Goal: Task Accomplishment & Management: Manage account settings

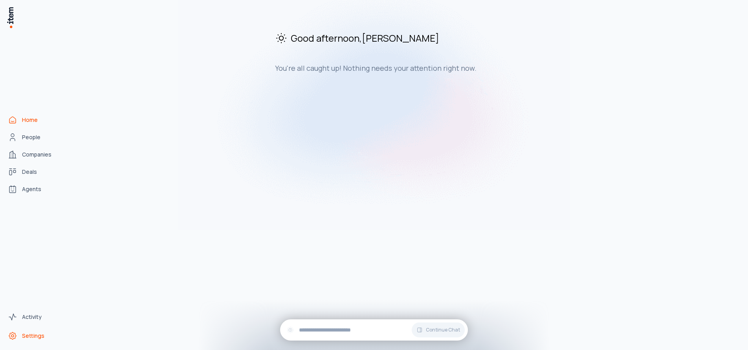
click at [33, 331] on link "Settings" at bounding box center [35, 336] width 60 height 16
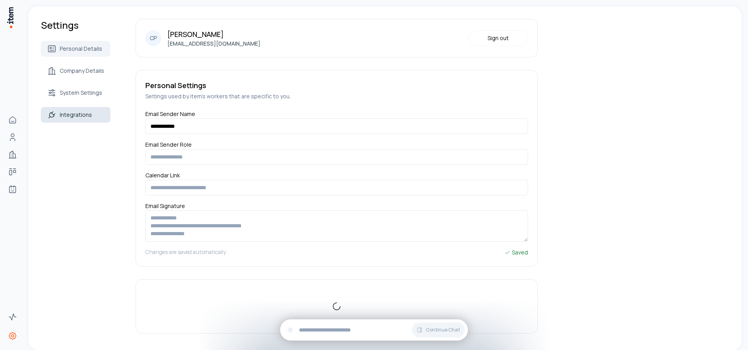
click at [85, 112] on span "Integrations" at bounding box center [76, 115] width 32 height 8
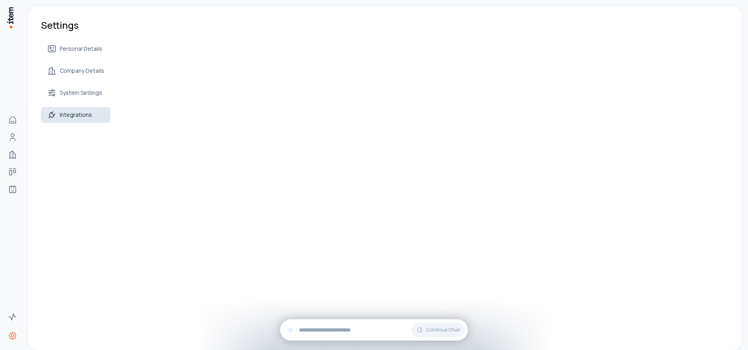
click at [69, 117] on span "Integrations" at bounding box center [76, 115] width 32 height 8
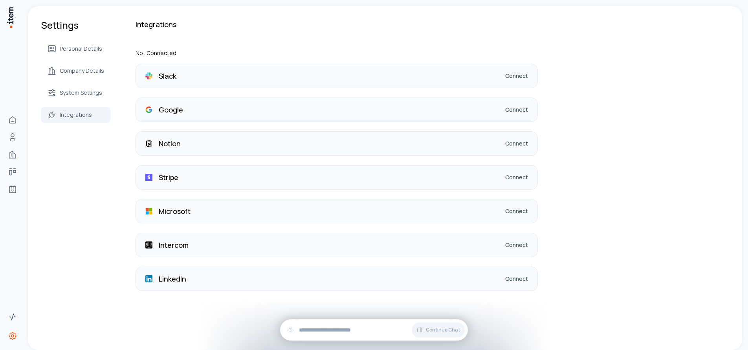
click at [196, 216] on div "Microsoft Connect" at bounding box center [337, 211] width 402 height 24
click at [525, 213] on link "Connect" at bounding box center [516, 211] width 23 height 8
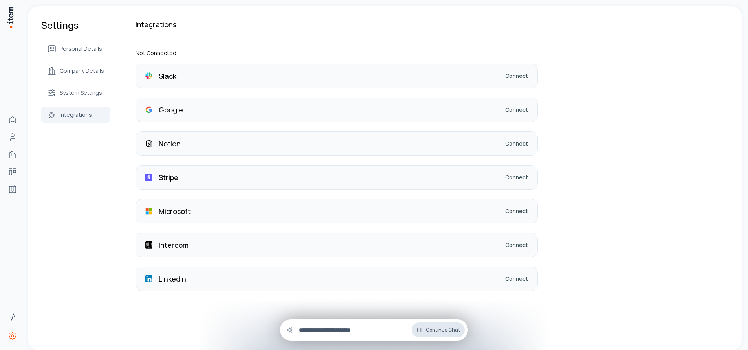
click at [455, 335] on button "Continue Chat" at bounding box center [438, 329] width 53 height 15
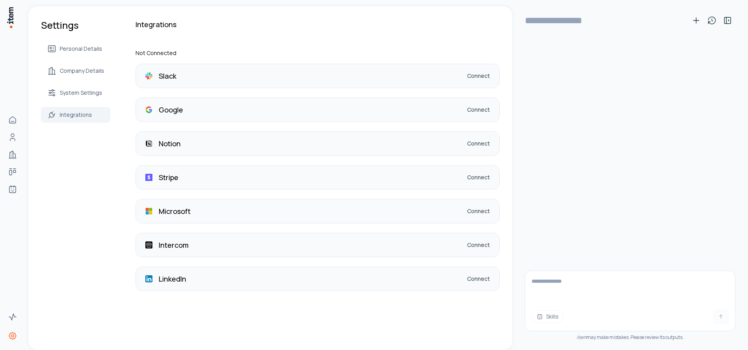
scroll to position [0, 0]
click at [572, 281] on textarea at bounding box center [631, 286] width 210 height 31
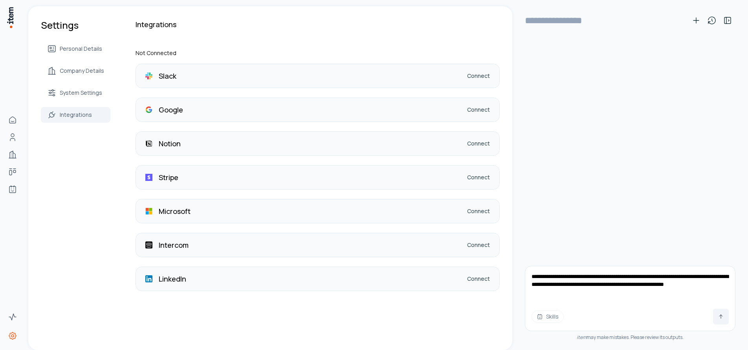
type textarea "**********"
click at [720, 316] on icon at bounding box center [721, 316] width 6 height 6
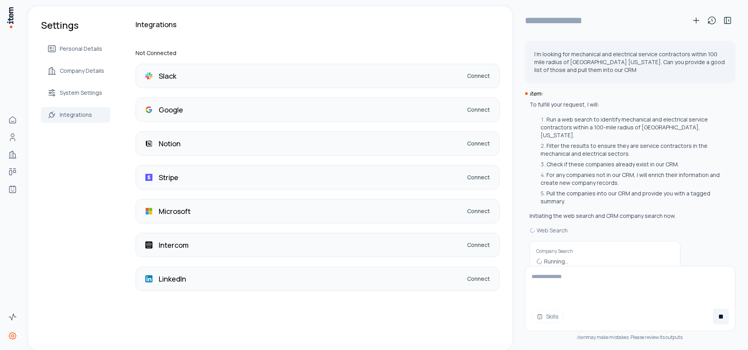
scroll to position [11, 0]
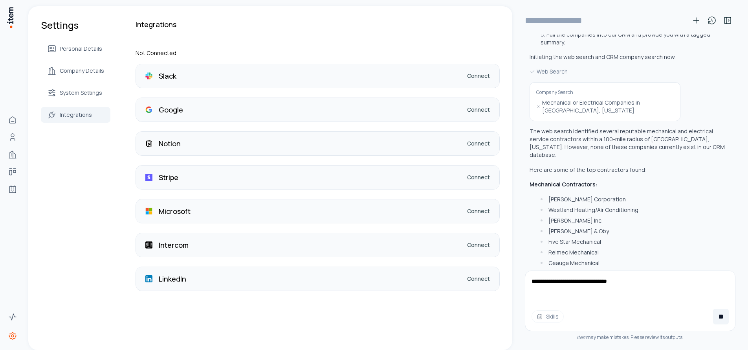
type textarea "**********"
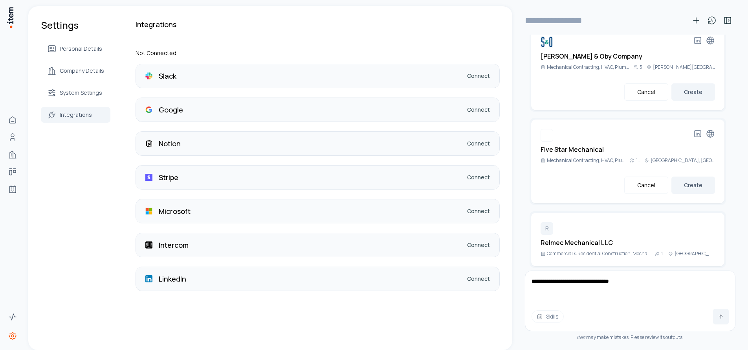
scroll to position [1129, 0]
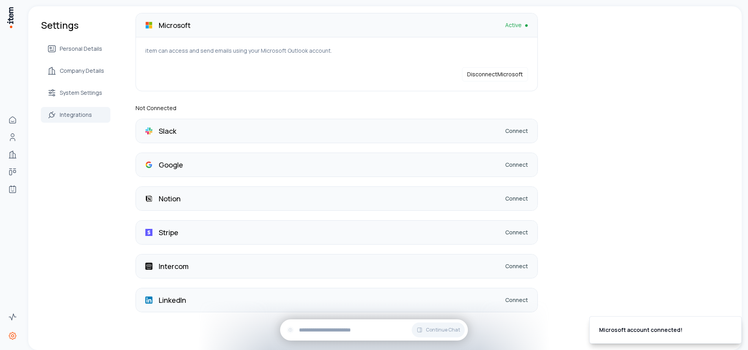
scroll to position [38, 0]
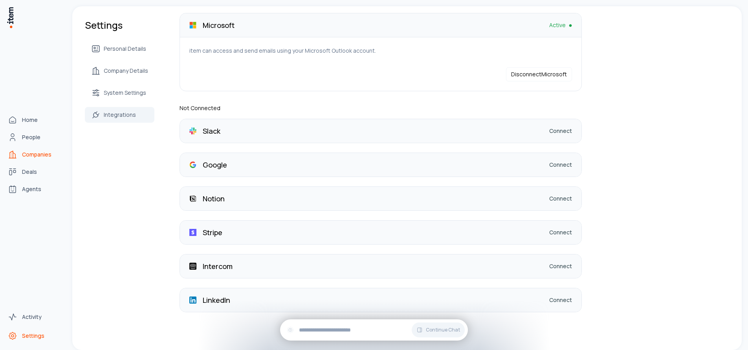
click at [40, 153] on span "Companies" at bounding box center [36, 155] width 29 height 8
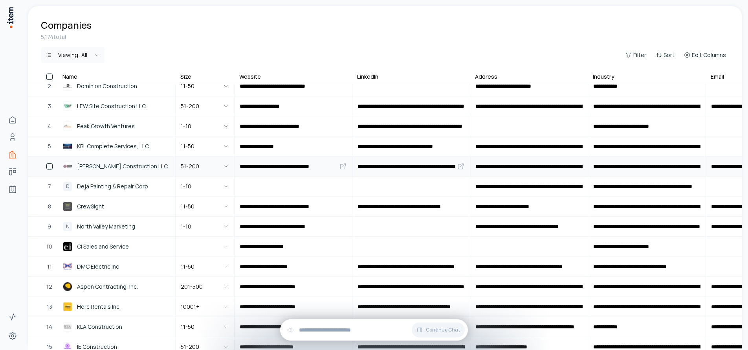
scroll to position [32, 0]
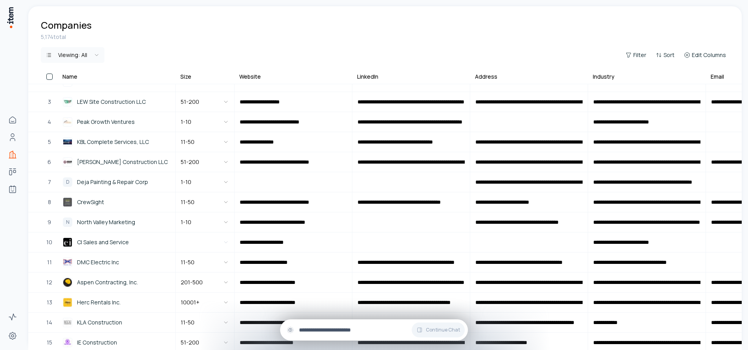
click at [381, 331] on input "text" at bounding box center [380, 329] width 163 height 9
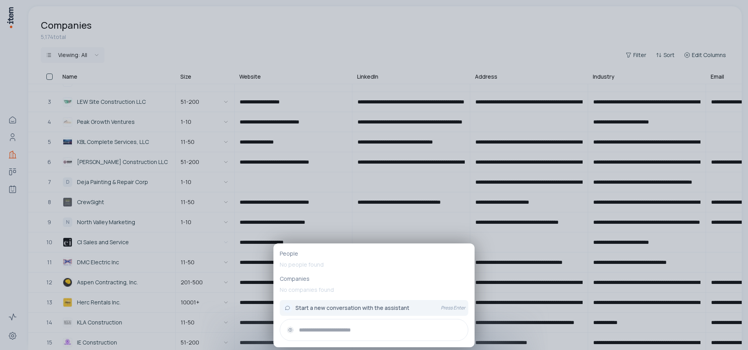
click at [423, 42] on div at bounding box center [374, 175] width 748 height 350
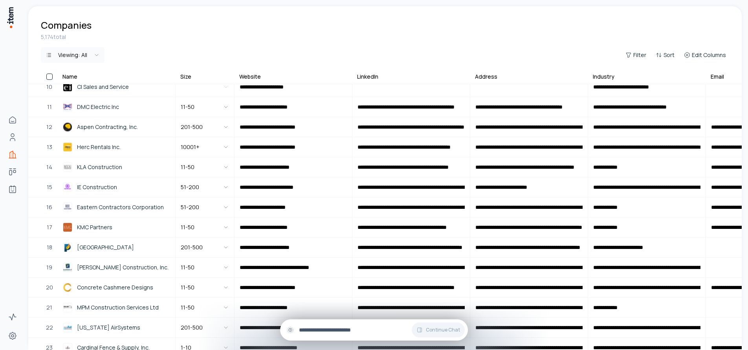
scroll to position [187, 0]
click at [325, 331] on input "text" at bounding box center [380, 329] width 163 height 9
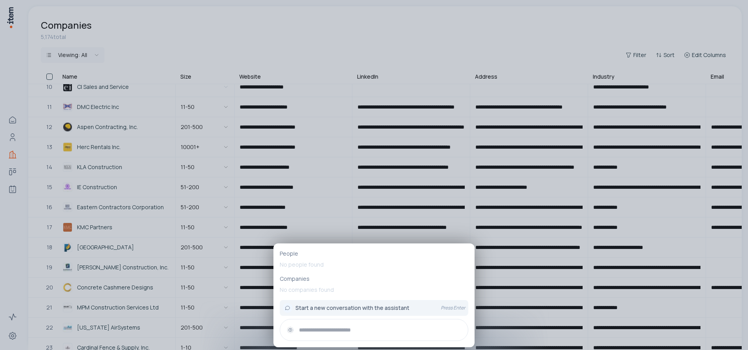
click at [291, 331] on icon at bounding box center [291, 330] width 8 height 8
click at [318, 330] on input "text" at bounding box center [380, 329] width 163 height 9
click at [371, 303] on div "Start a new conversation with the assistant" at bounding box center [359, 307] width 152 height 9
